Goal: Book appointment/travel/reservation

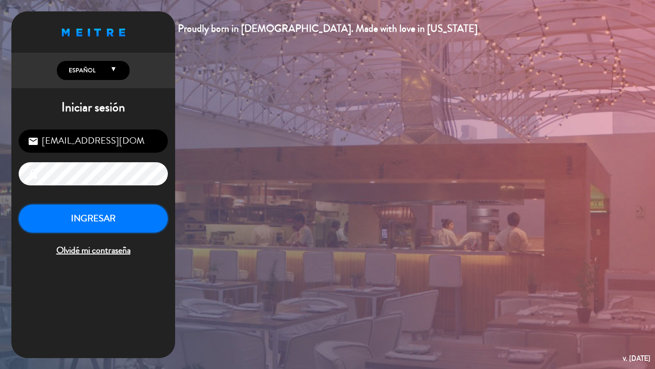
drag, startPoint x: 0, startPoint y: 0, endPoint x: 91, endPoint y: 221, distance: 239.2
click at [91, 221] on button "INGRESAR" at bounding box center [93, 219] width 149 height 29
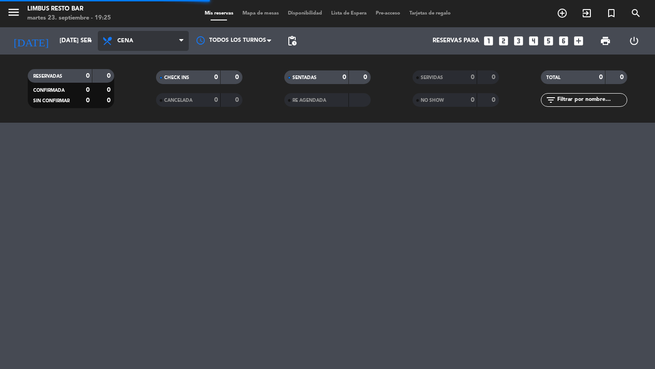
click at [136, 41] on span "Cena" at bounding box center [143, 41] width 91 height 20
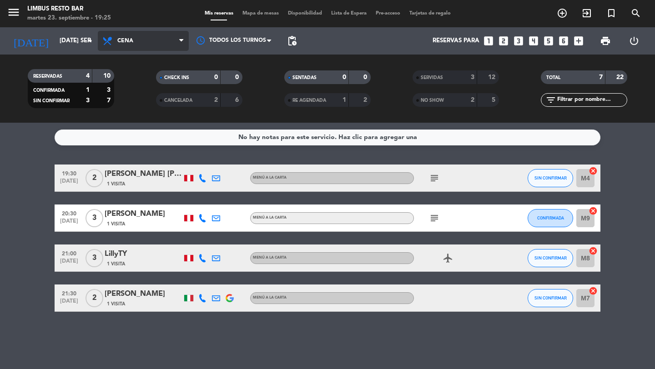
click at [136, 46] on span "Cena" at bounding box center [143, 41] width 91 height 20
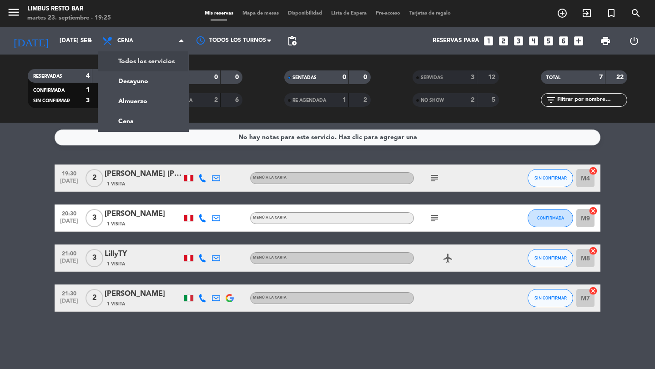
click at [136, 67] on div "menu Limbus Resto Bar martes 23. septiembre - 19:25 Mis reservas Mapa de mesas …" at bounding box center [327, 61] width 655 height 123
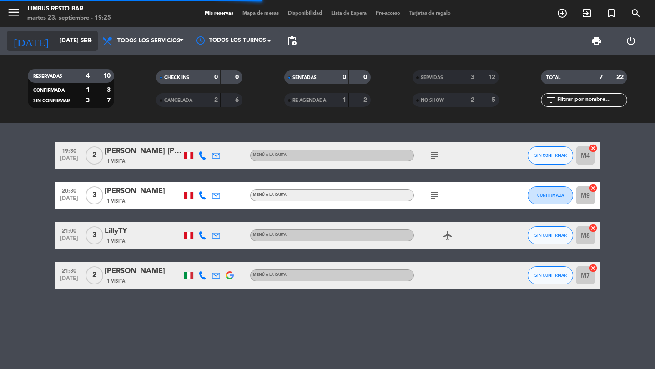
click at [64, 40] on input "[DATE] sep." at bounding box center [95, 41] width 80 height 16
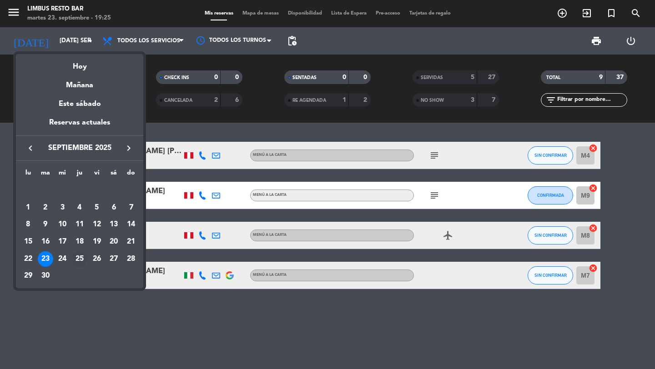
click at [80, 261] on div "25" at bounding box center [79, 258] width 15 height 15
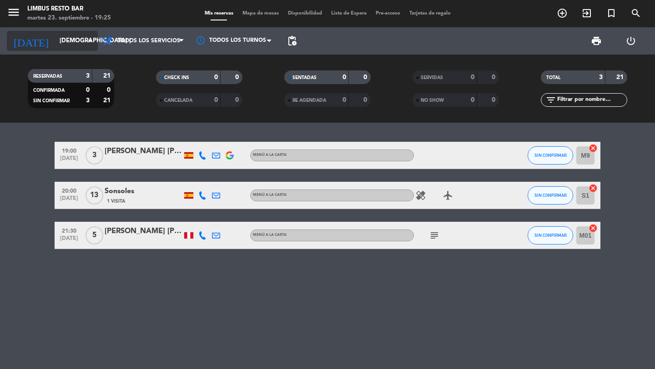
click at [80, 36] on input "[DEMOGRAPHIC_DATA] [DATE]" at bounding box center [95, 41] width 80 height 16
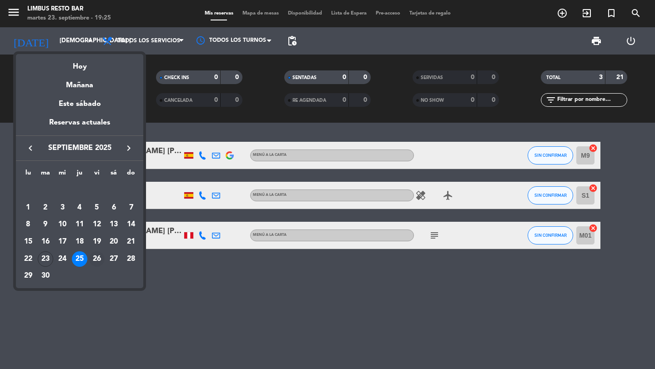
click at [96, 257] on div "26" at bounding box center [96, 258] width 15 height 15
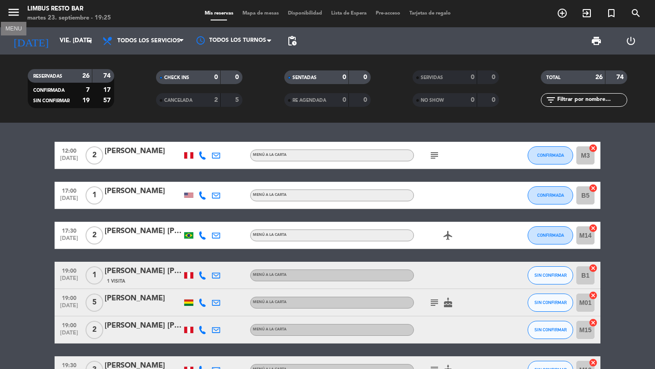
click at [15, 12] on icon "menu" at bounding box center [14, 12] width 14 height 14
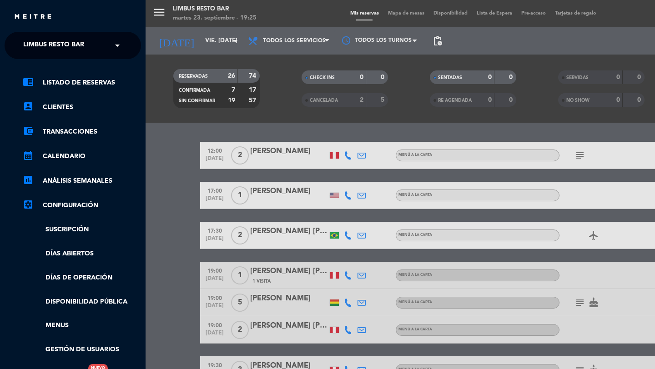
click at [81, 43] on span "Limbus Resto Bar" at bounding box center [53, 45] width 61 height 19
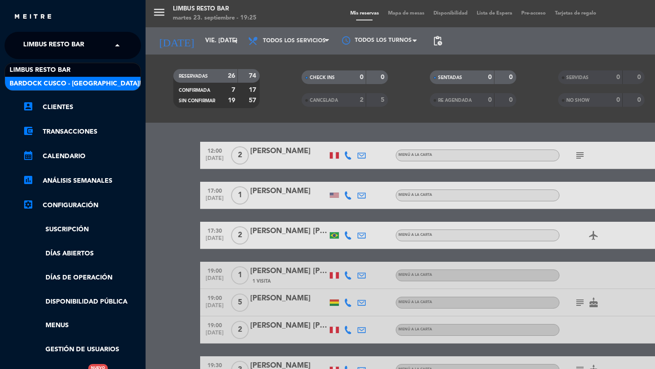
click at [71, 86] on span "Bardock Cusco - [GEOGRAPHIC_DATA][PERSON_NAME]" at bounding box center [101, 84] width 182 height 10
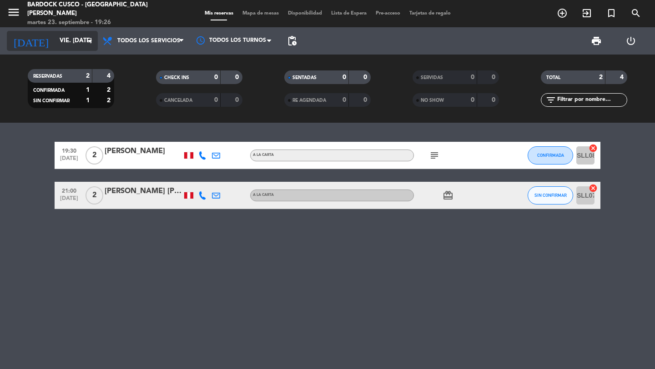
click at [69, 41] on input "vie. [DATE]" at bounding box center [95, 41] width 80 height 16
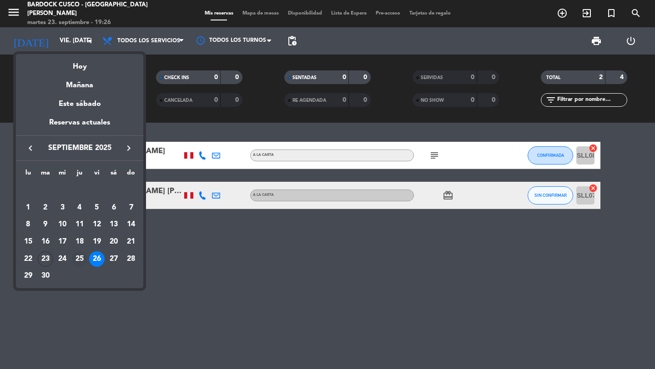
click at [81, 259] on div "25" at bounding box center [79, 258] width 15 height 15
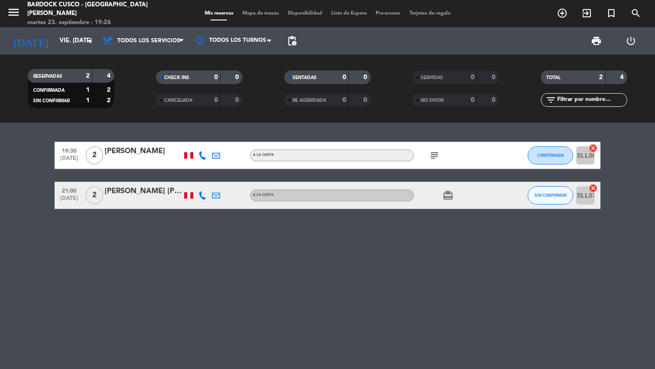
type input "[DEMOGRAPHIC_DATA] [DATE]"
